Goal: Transaction & Acquisition: Obtain resource

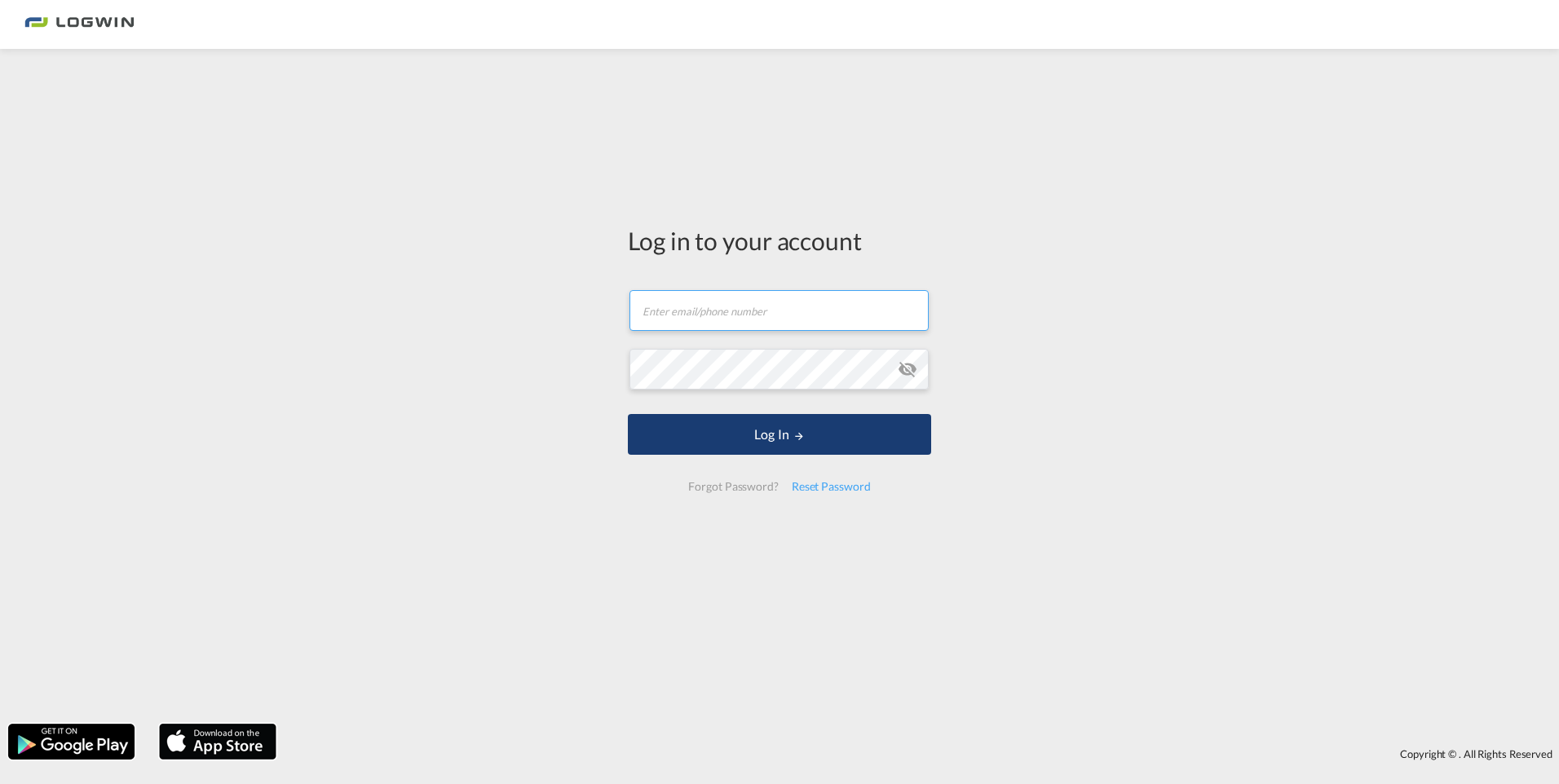
type input "[PERSON_NAME][EMAIL_ADDRESS][PERSON_NAME][DOMAIN_NAME]"
click at [751, 433] on button "Log In" at bounding box center [780, 434] width 303 height 41
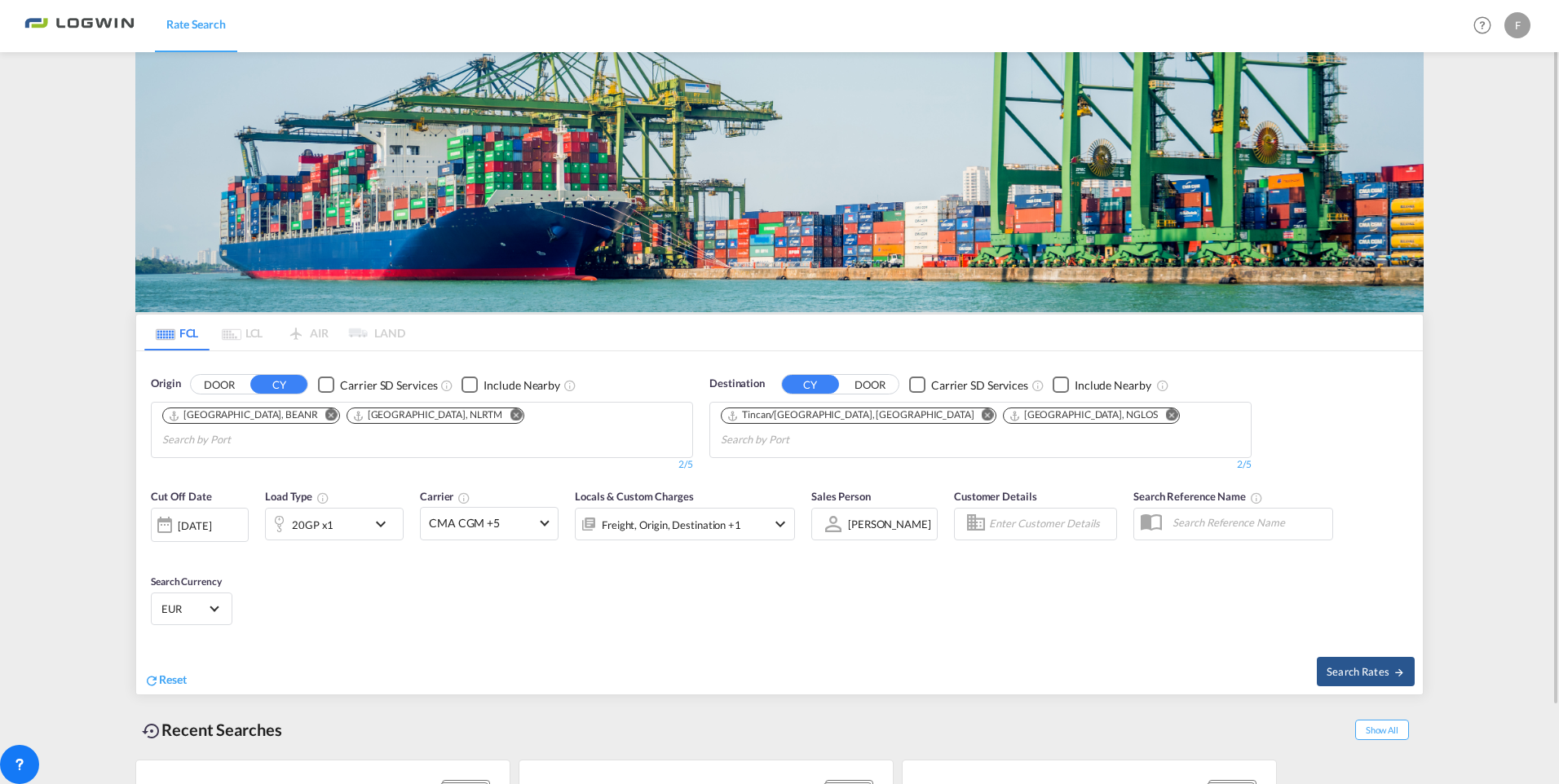
click at [382, 514] on md-icon "icon-chevron-down" at bounding box center [384, 523] width 28 height 19
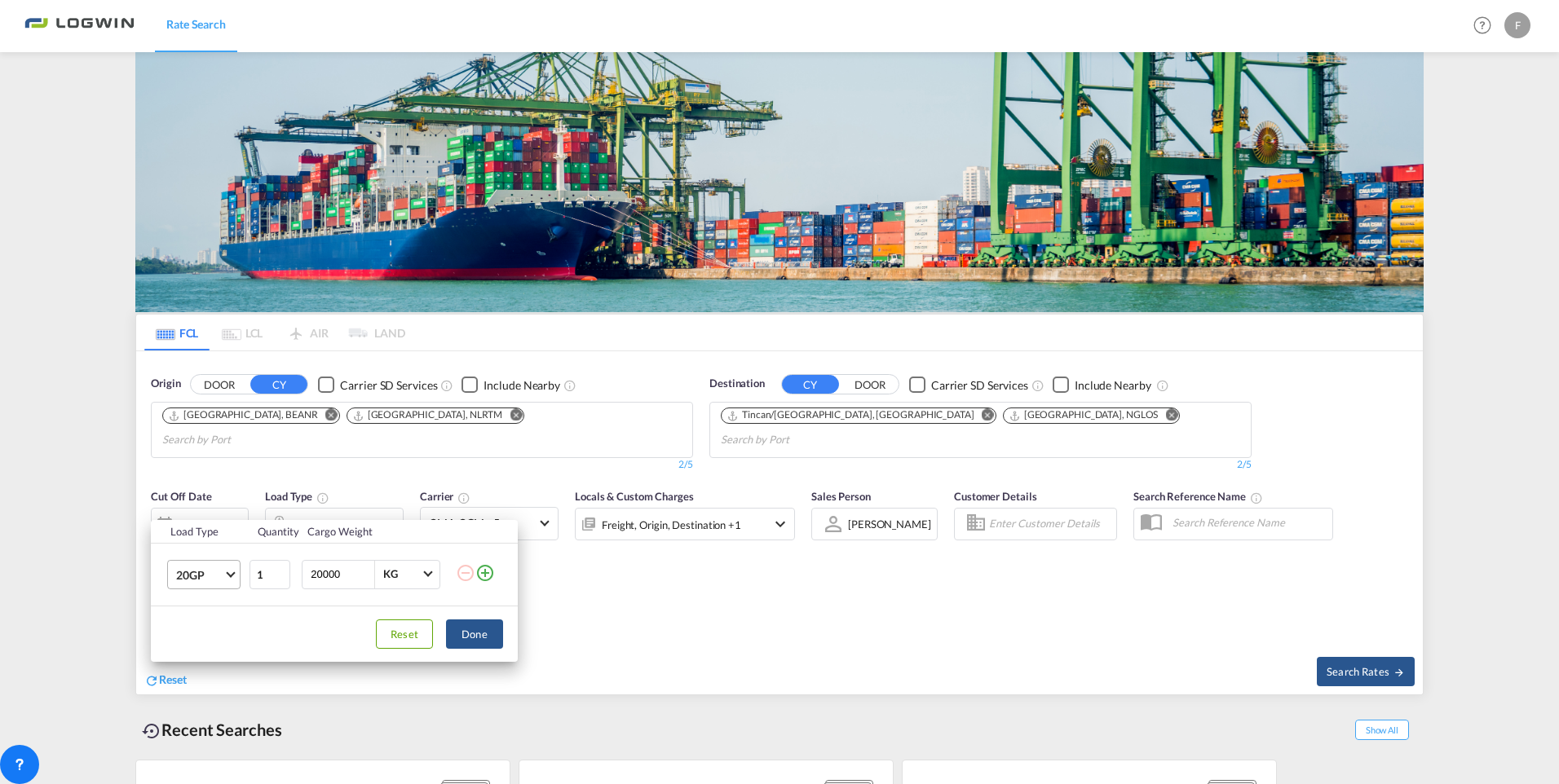
click at [225, 570] on md-select-value "20GP" at bounding box center [207, 574] width 65 height 28
click at [226, 649] on md-option "40HC" at bounding box center [219, 653] width 111 height 39
click at [490, 635] on button "Done" at bounding box center [475, 634] width 58 height 30
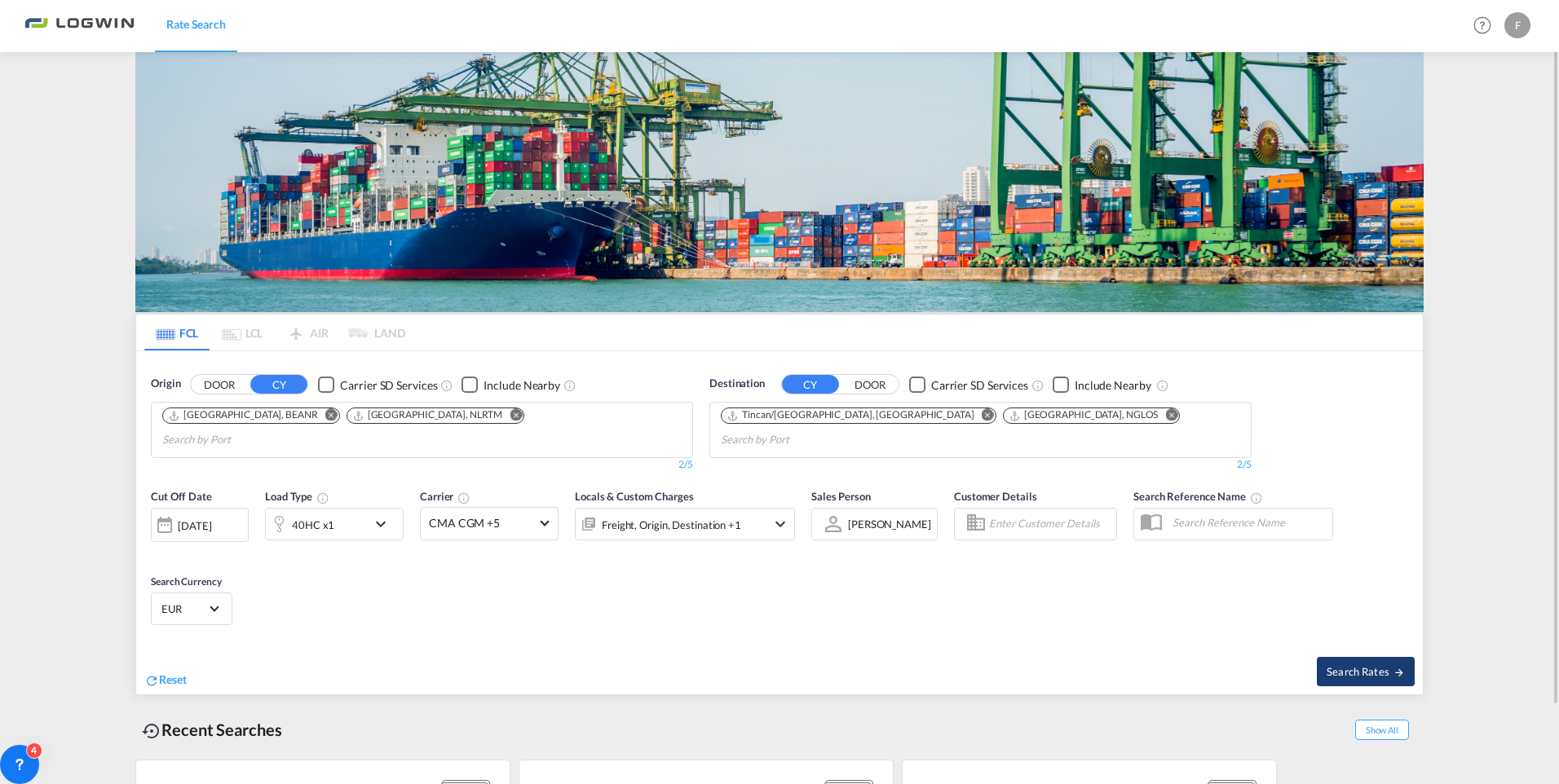
click at [1357, 665] on span "Search Rates" at bounding box center [1365, 672] width 79 height 13
type input "BEANR,NLRTM to NGTIN,NGLOS / 19 Aug 2025"
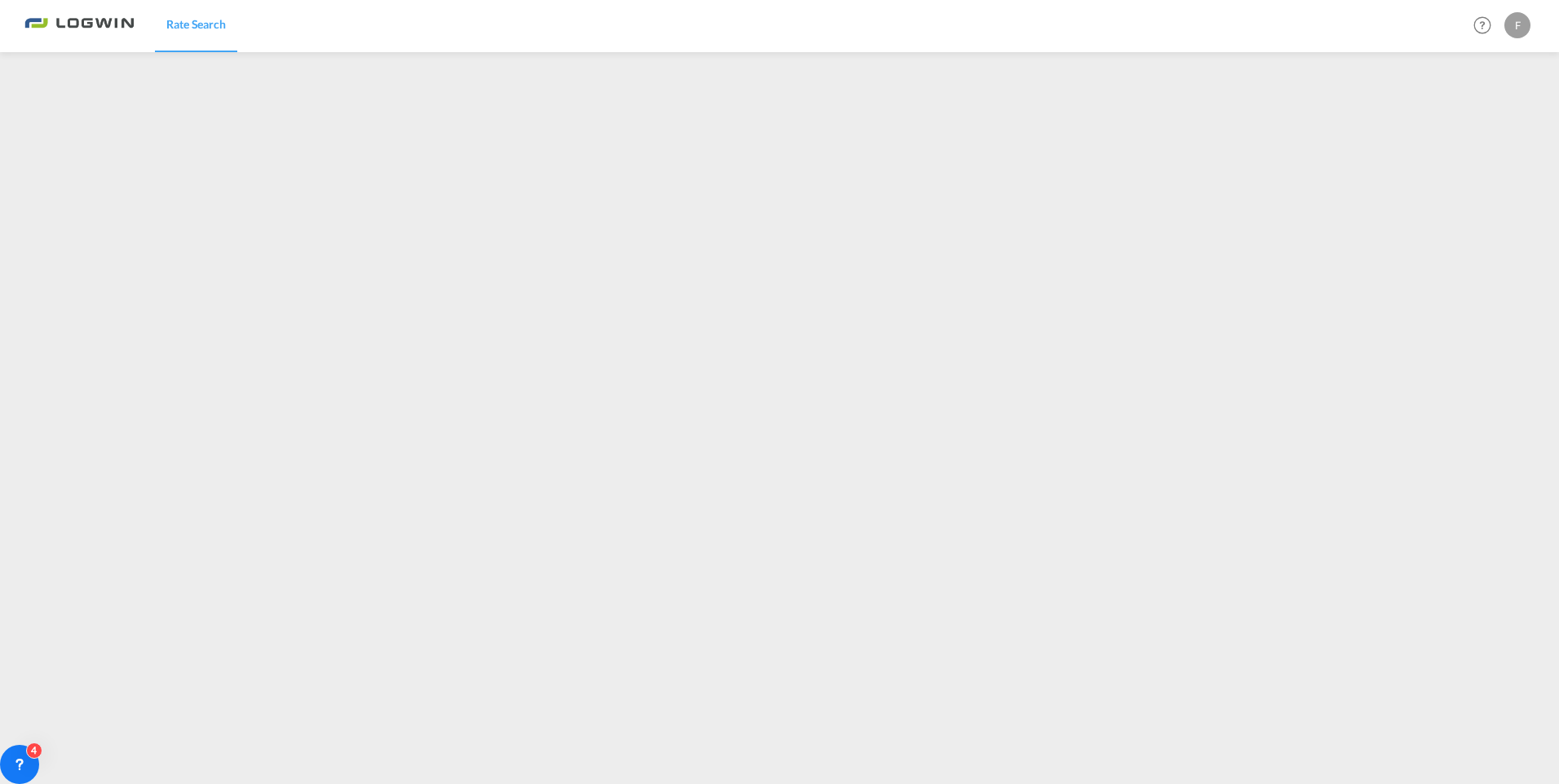
click at [1515, 25] on div "F" at bounding box center [1517, 25] width 26 height 26
click at [1483, 127] on button "Logout" at bounding box center [1498, 125] width 106 height 33
type input "[PERSON_NAME][EMAIL_ADDRESS][PERSON_NAME][DOMAIN_NAME]"
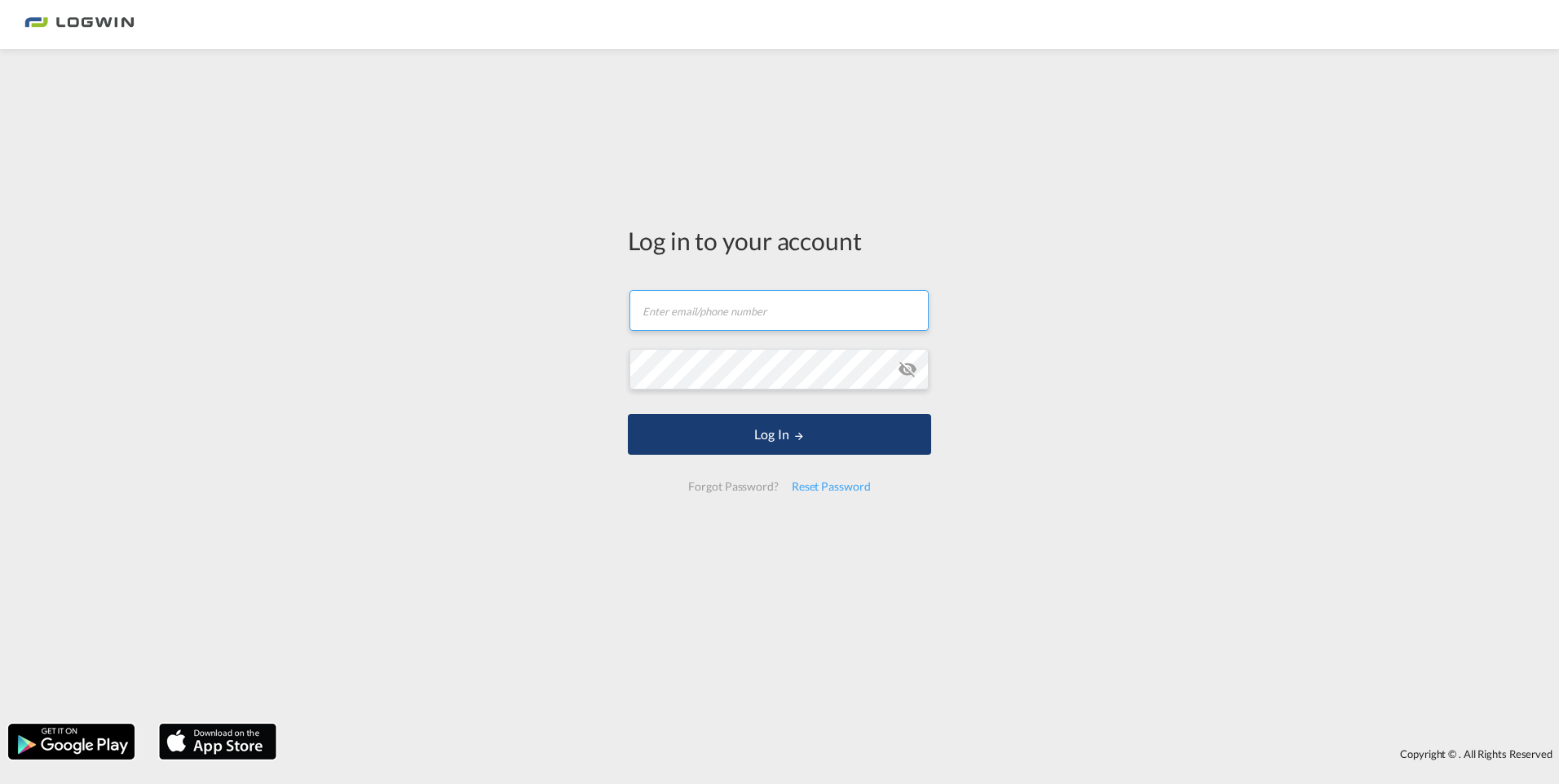
type input "[PERSON_NAME][EMAIL_ADDRESS][PERSON_NAME][DOMAIN_NAME]"
click at [770, 435] on button "Log In" at bounding box center [780, 434] width 303 height 41
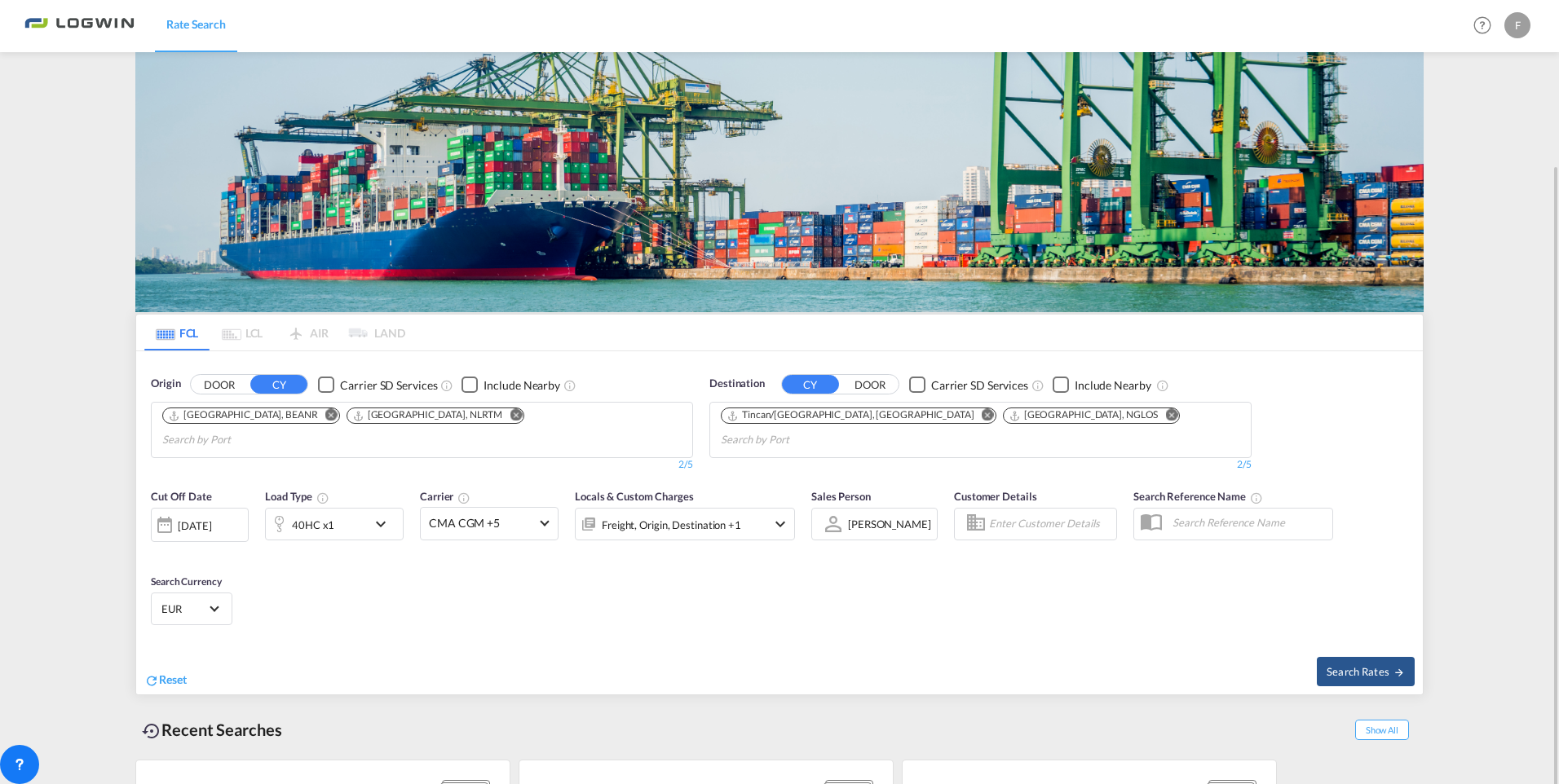
scroll to position [86, 0]
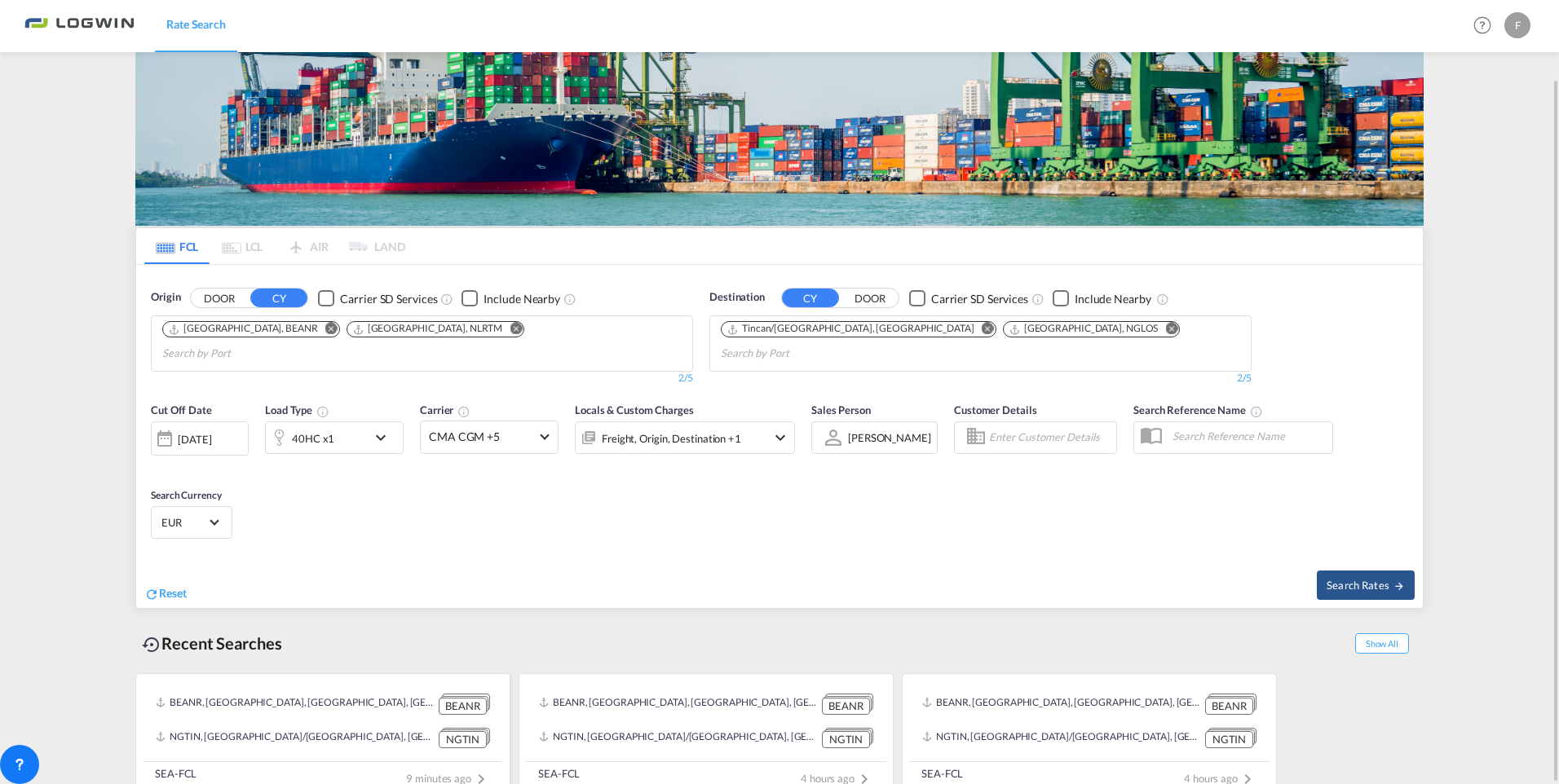
click at [257, 699] on div "BEANR, [GEOGRAPHIC_DATA], [GEOGRAPHIC_DATA], [GEOGRAPHIC_DATA], [GEOGRAPHIC_DAT…" at bounding box center [323, 703] width 347 height 34
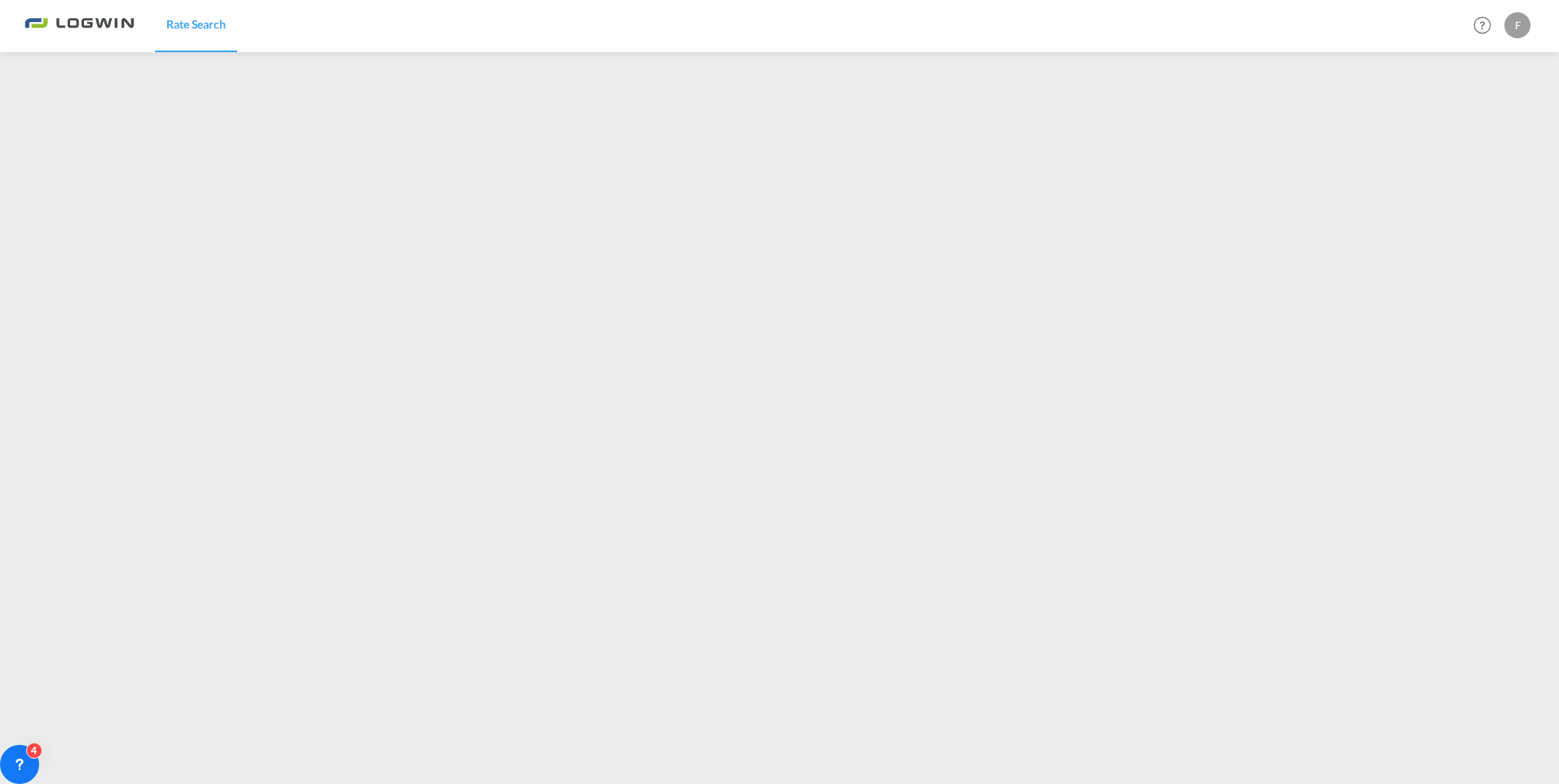
click at [1522, 23] on div "F" at bounding box center [1517, 25] width 26 height 26
click at [1483, 127] on button "Logout" at bounding box center [1498, 125] width 106 height 33
